Goal: Task Accomplishment & Management: Manage account settings

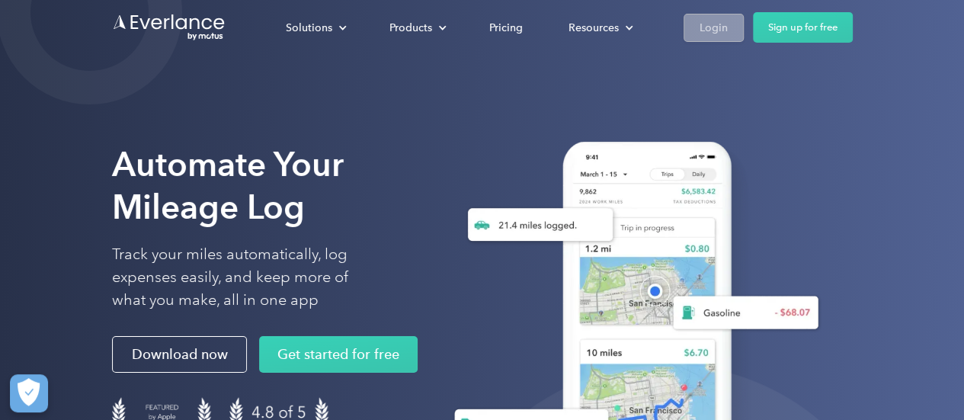
click at [695, 37] on link "Login" at bounding box center [714, 28] width 60 height 28
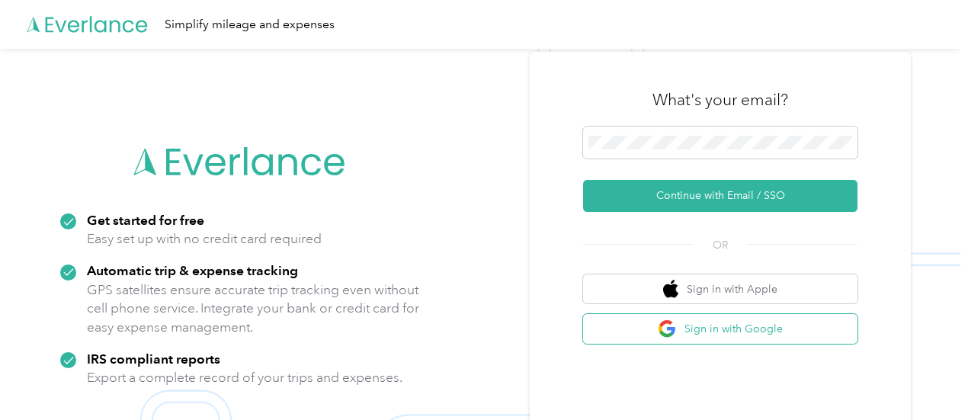
click at [713, 335] on button "Sign in with Google" at bounding box center [720, 329] width 274 height 30
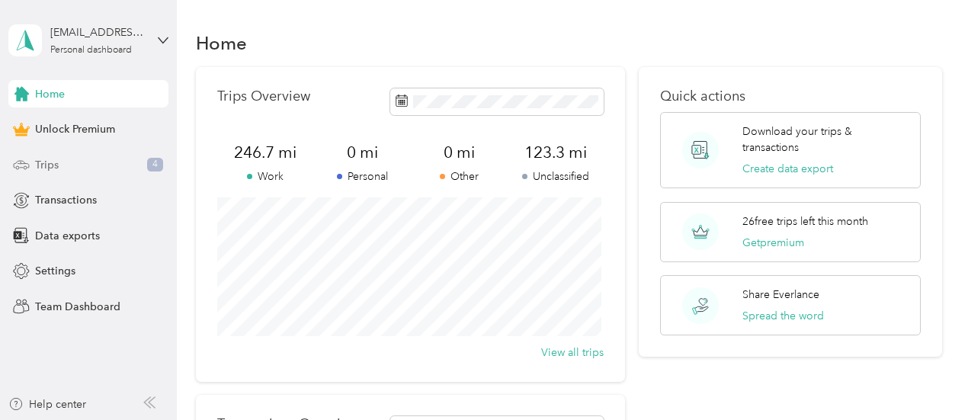
click at [70, 158] on div "Trips 4" at bounding box center [88, 164] width 160 height 27
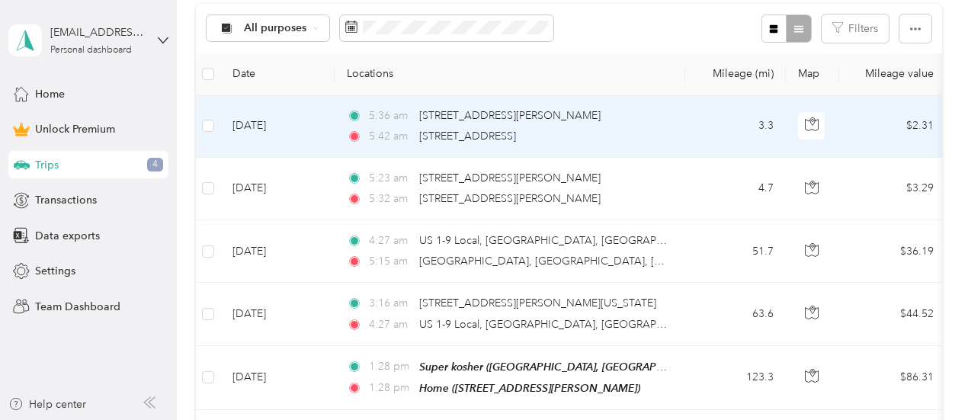
scroll to position [305, 0]
click at [322, 125] on td "[DATE]" at bounding box center [277, 125] width 114 height 63
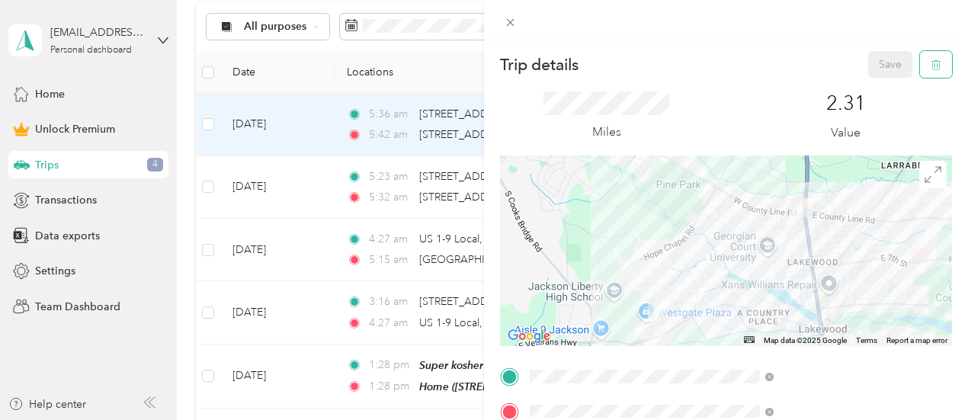
click at [931, 69] on icon "button" at bounding box center [936, 64] width 11 height 11
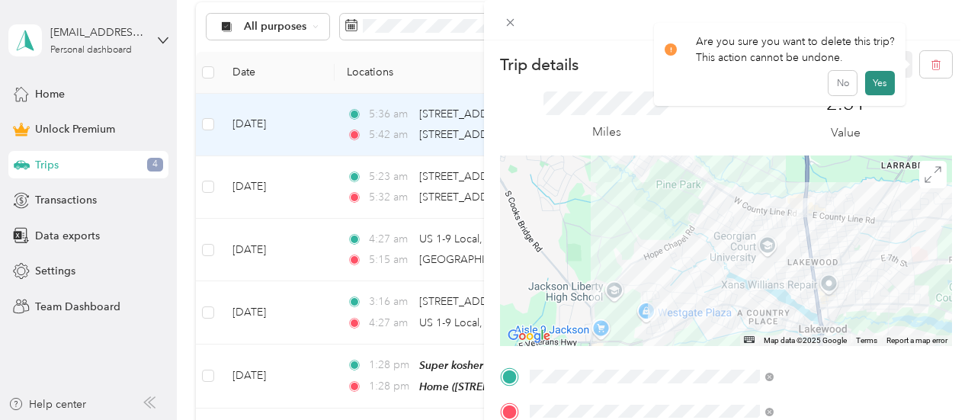
click at [872, 87] on button "Yes" at bounding box center [880, 83] width 30 height 24
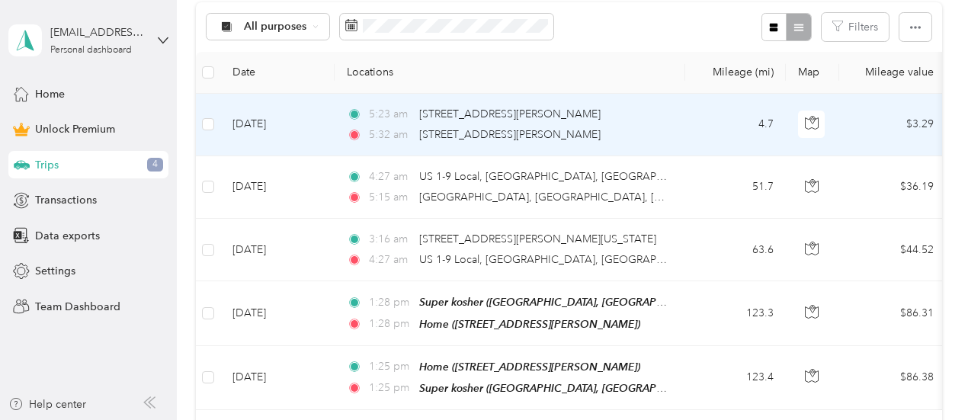
click at [309, 121] on td "[DATE]" at bounding box center [277, 125] width 114 height 63
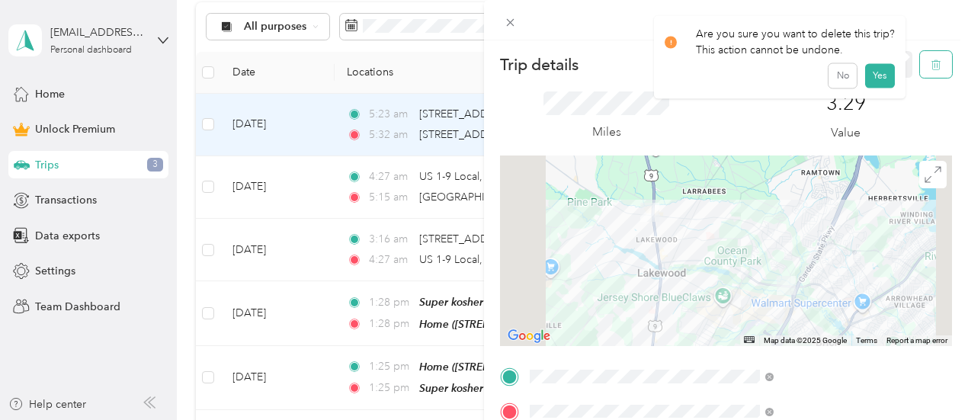
click at [928, 74] on button "button" at bounding box center [936, 64] width 32 height 27
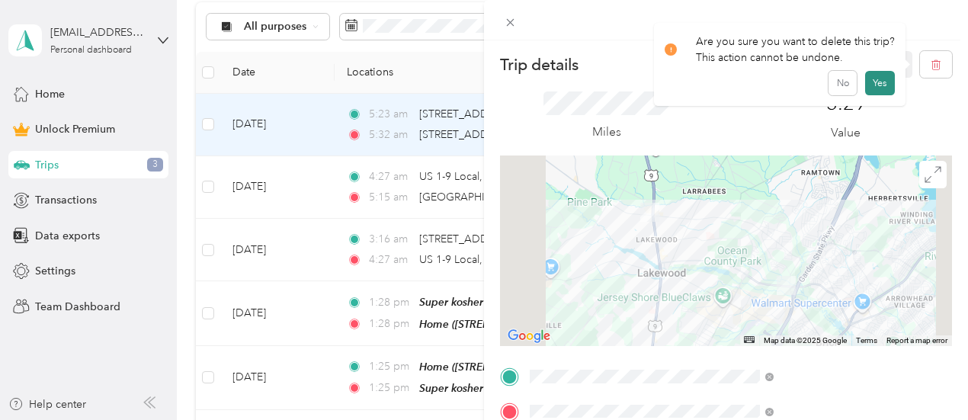
click at [873, 88] on button "Yes" at bounding box center [880, 83] width 30 height 24
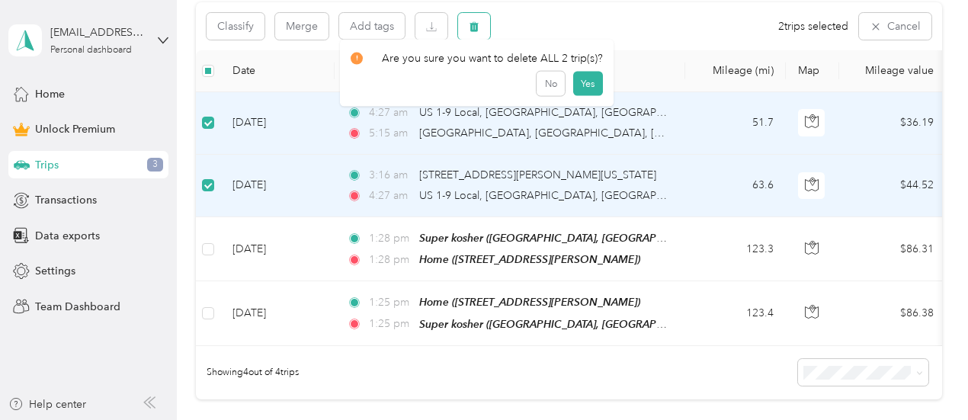
click at [482, 26] on button "button" at bounding box center [474, 26] width 32 height 27
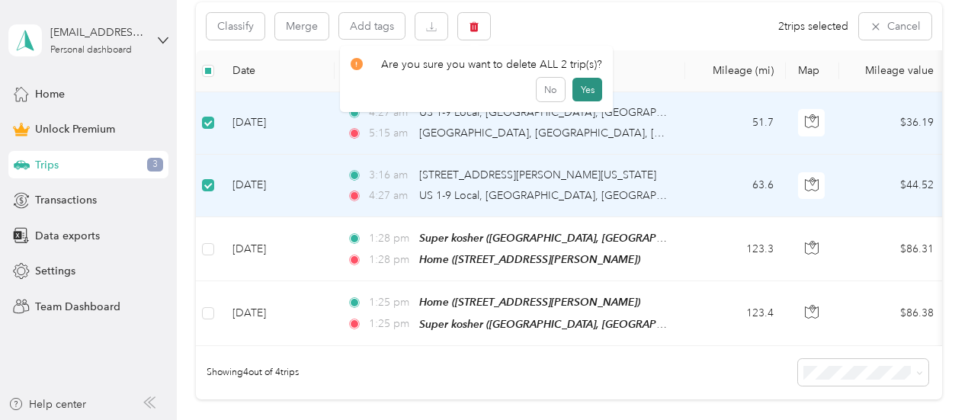
click at [586, 92] on button "Yes" at bounding box center [587, 90] width 30 height 24
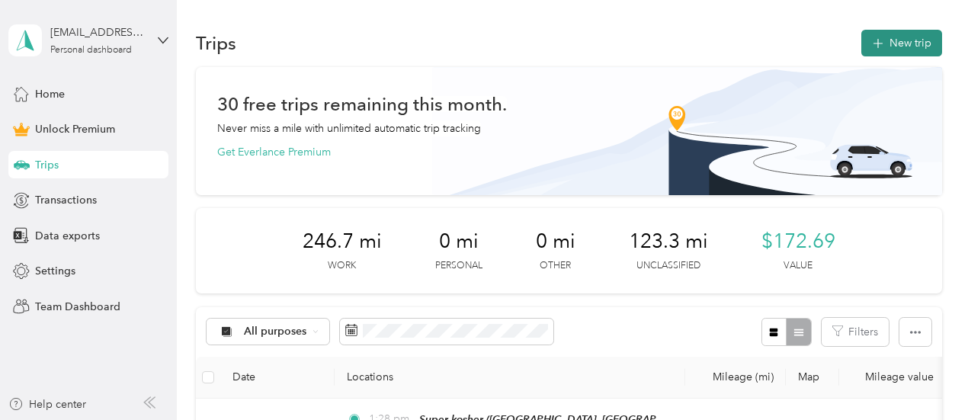
click at [893, 38] on button "New trip" at bounding box center [901, 43] width 81 height 27
